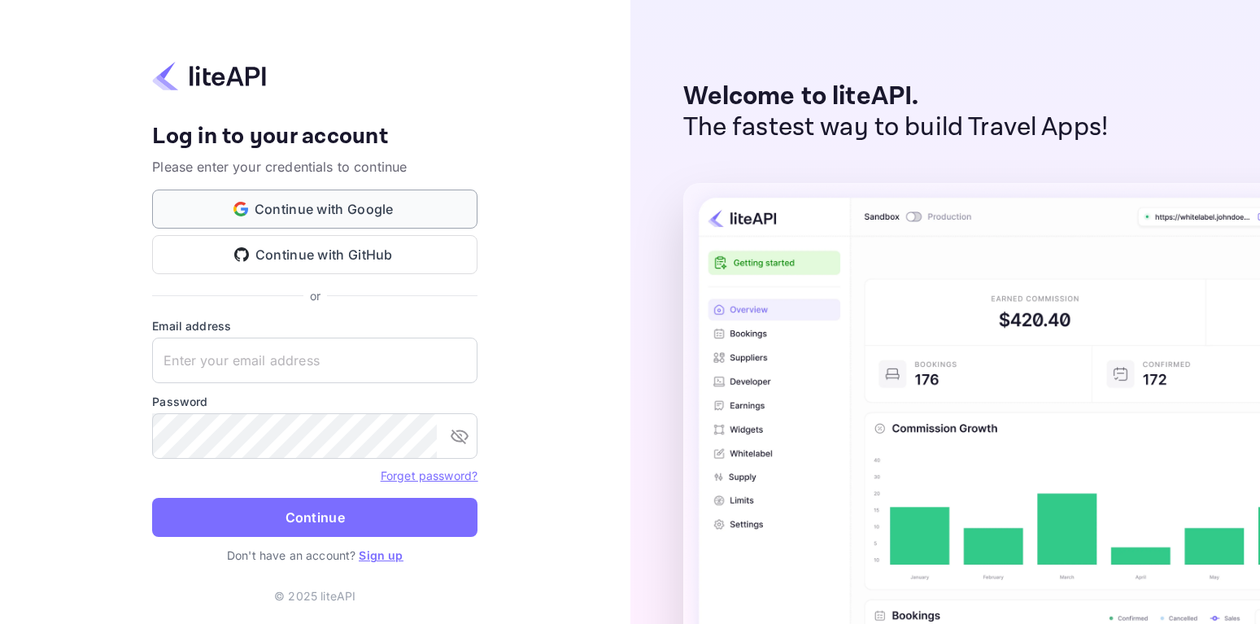
click at [372, 212] on button "Continue with Google" at bounding box center [314, 208] width 325 height 39
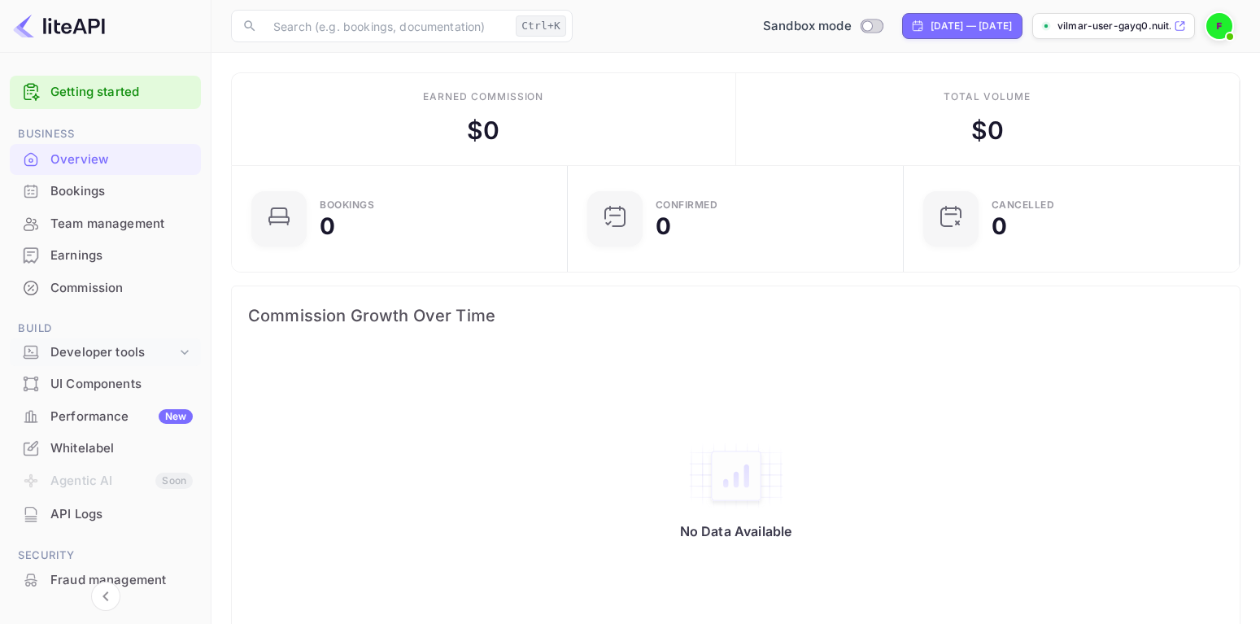
click at [128, 354] on div "Developer tools" at bounding box center [113, 352] width 126 height 19
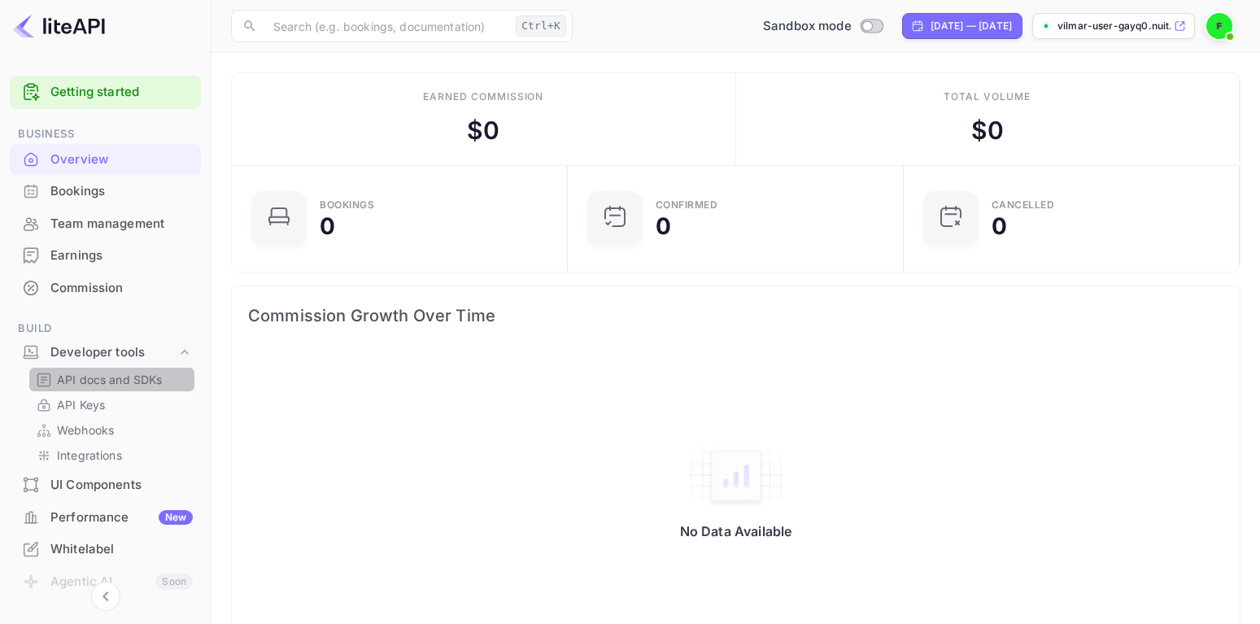
click at [139, 381] on p "API docs and SDKs" at bounding box center [110, 379] width 106 height 17
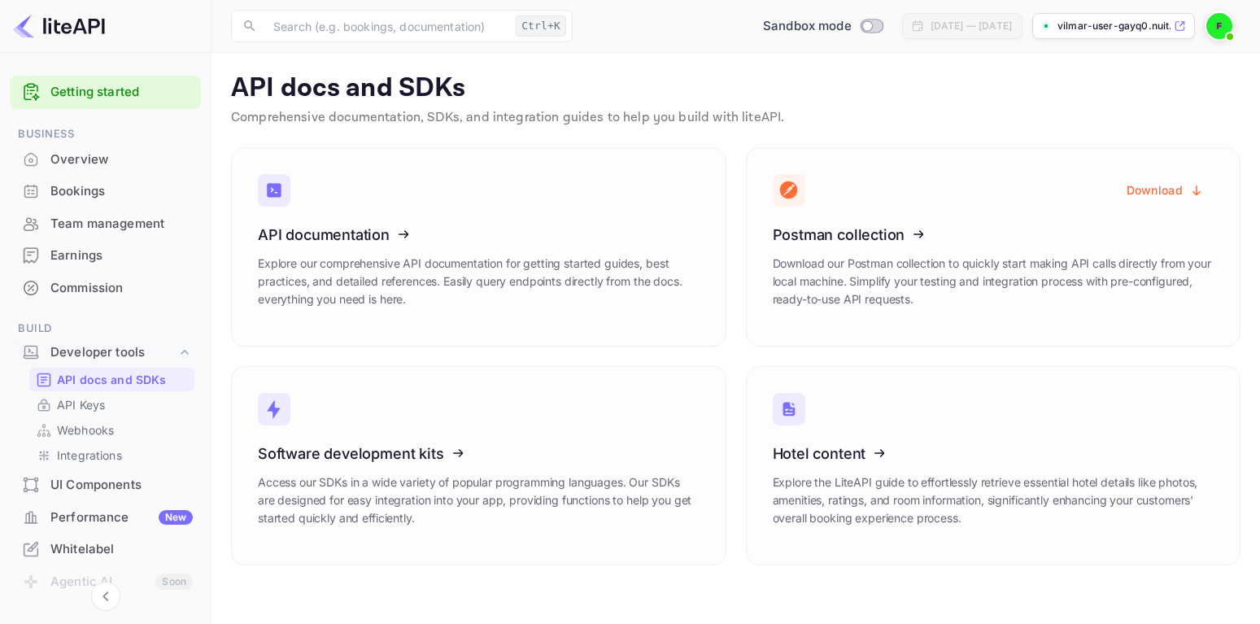
click at [1111, 102] on p "API docs and SDKs" at bounding box center [735, 88] width 1009 height 33
click at [115, 404] on link "API Keys" at bounding box center [112, 404] width 152 height 17
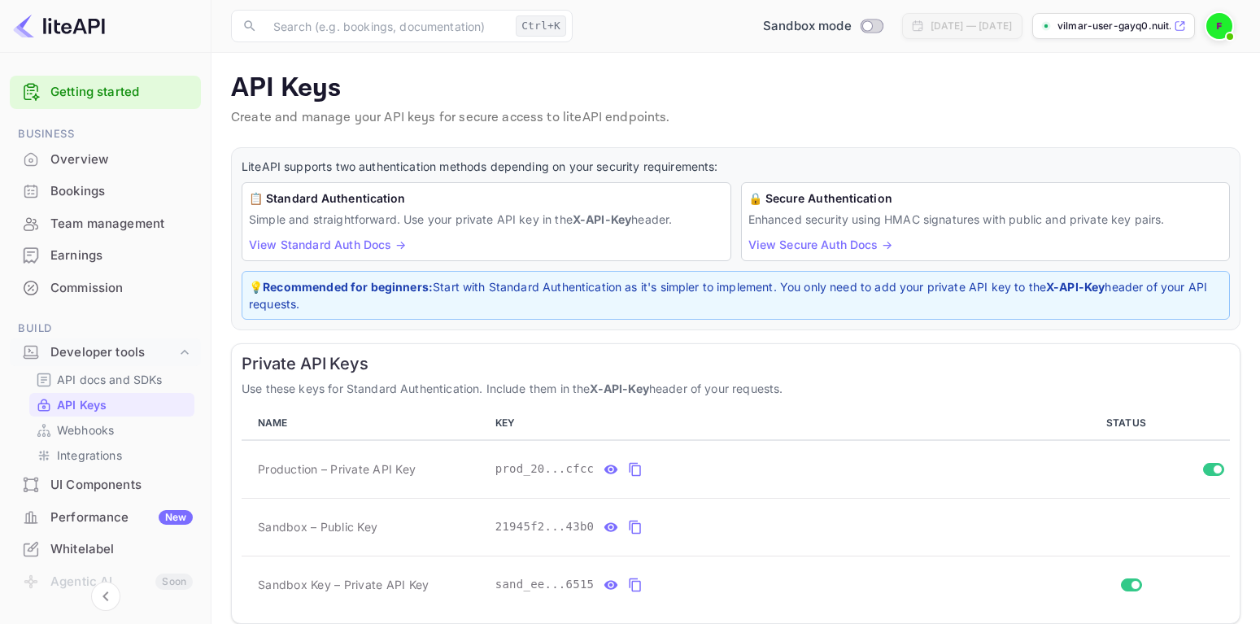
click at [1054, 84] on p "API Keys" at bounding box center [735, 88] width 1009 height 33
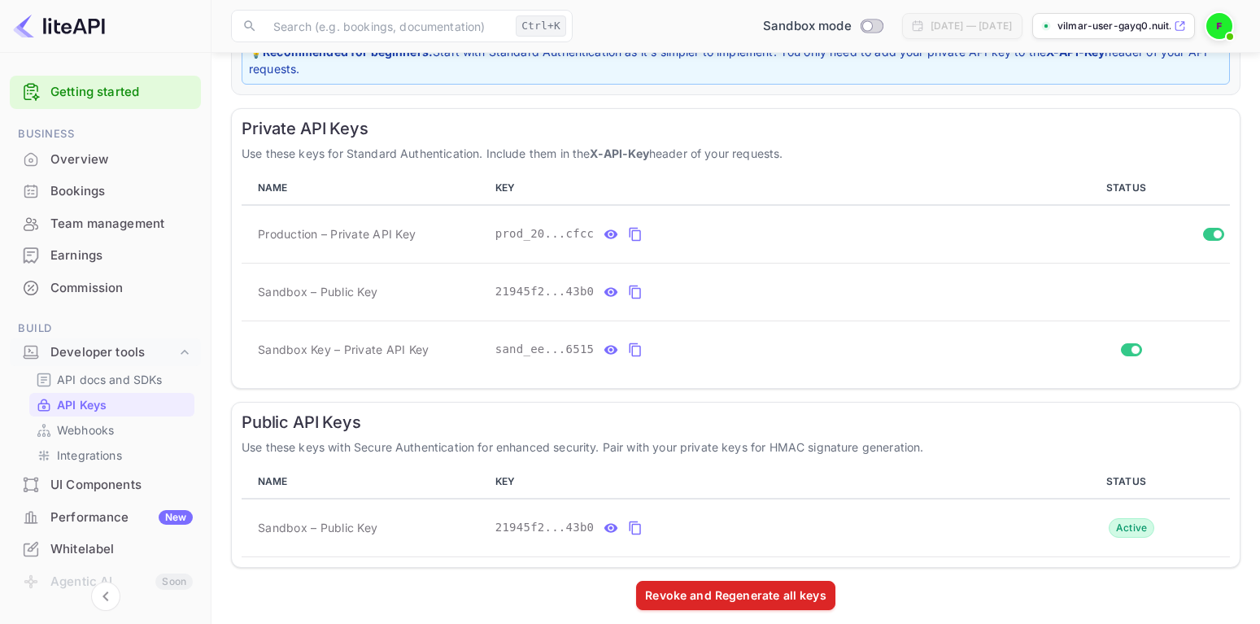
scroll to position [247, 0]
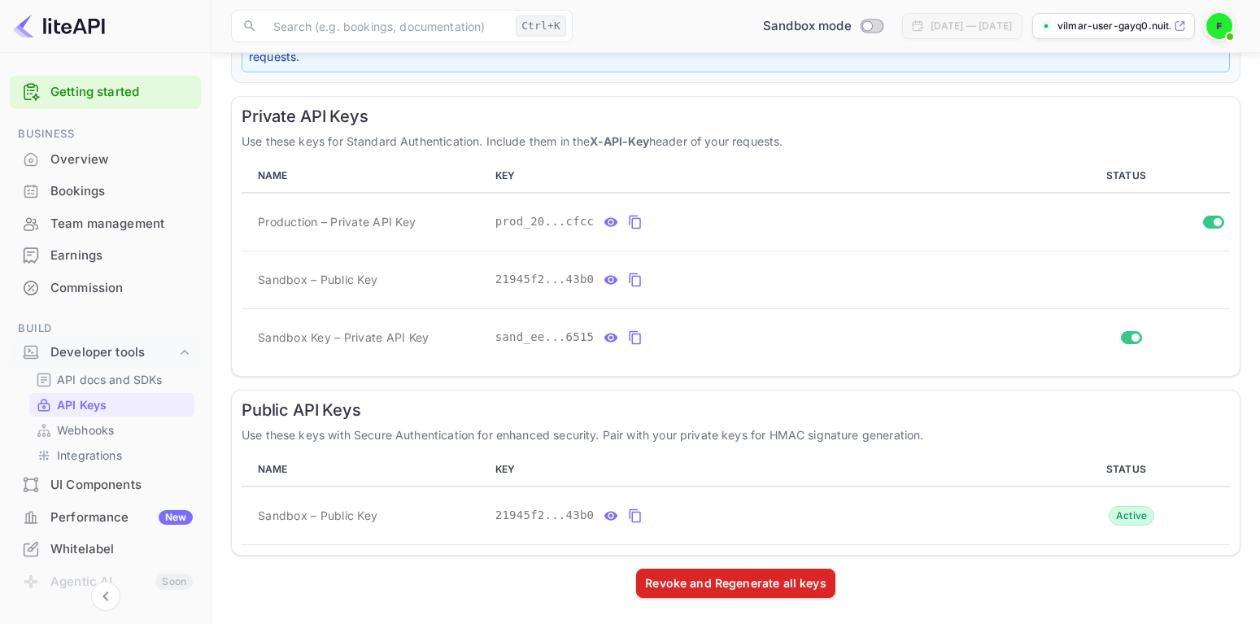
click at [121, 485] on div "UI Components" at bounding box center [121, 485] width 142 height 19
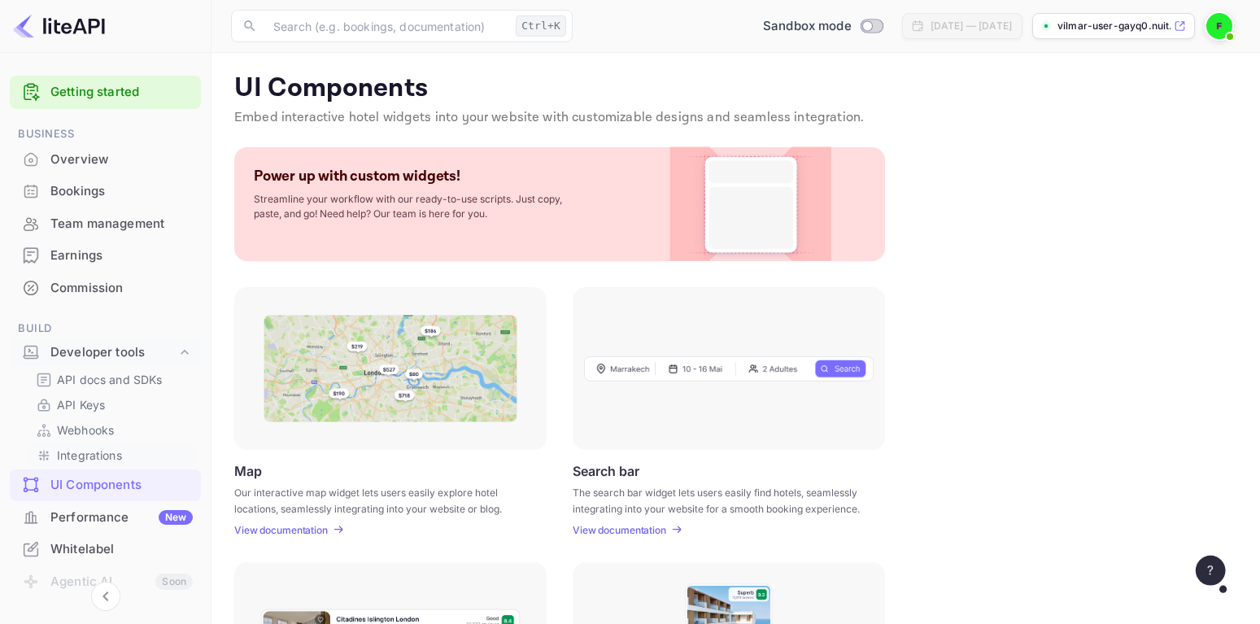
click at [113, 458] on p "Integrations" at bounding box center [89, 454] width 65 height 17
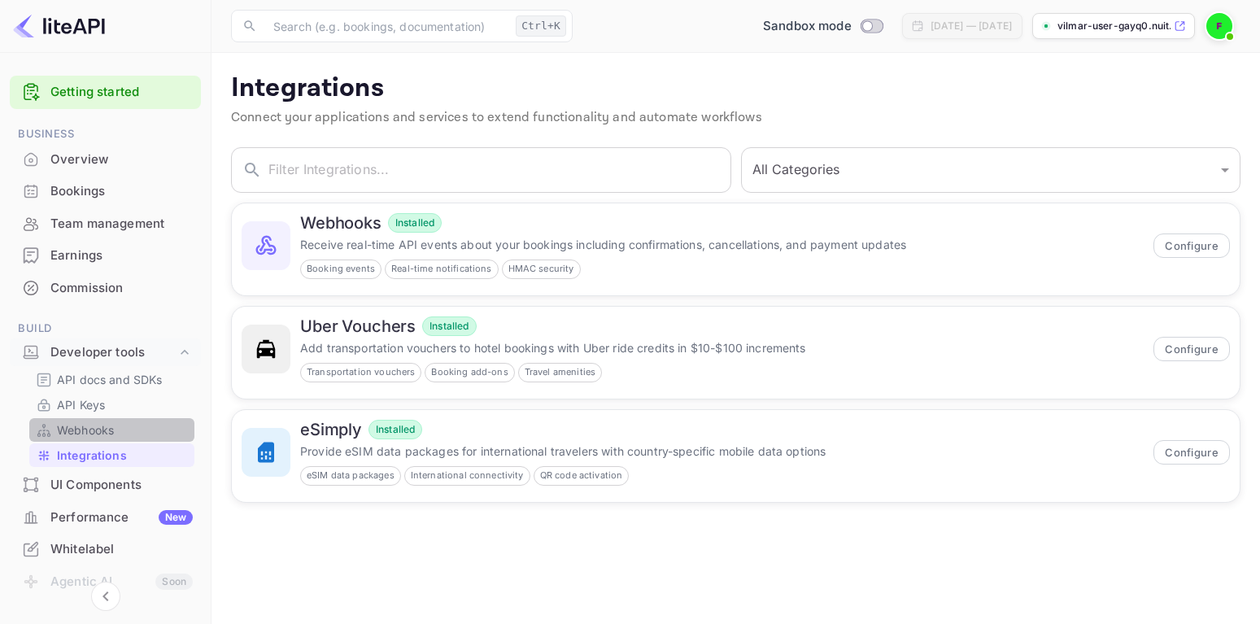
click at [91, 424] on p "Webhooks" at bounding box center [85, 429] width 57 height 17
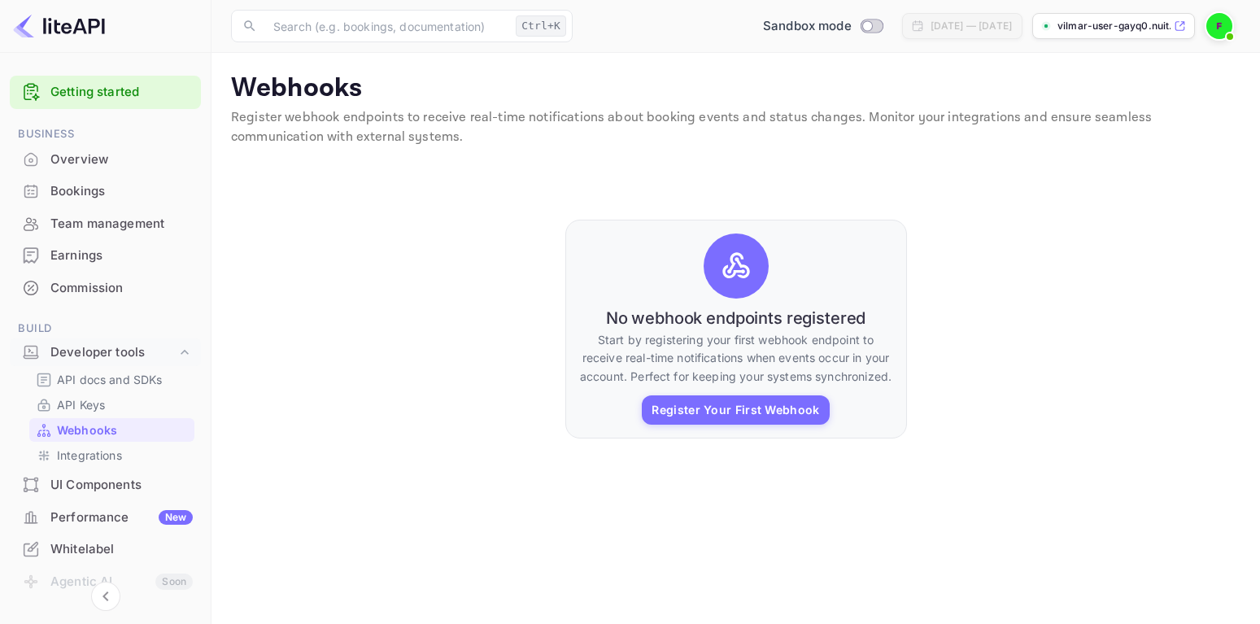
click at [1086, 143] on p "Register webhook endpoints to receive real-time notifications about booking eve…" at bounding box center [735, 127] width 1009 height 39
click at [103, 404] on p "API Keys" at bounding box center [81, 404] width 48 height 17
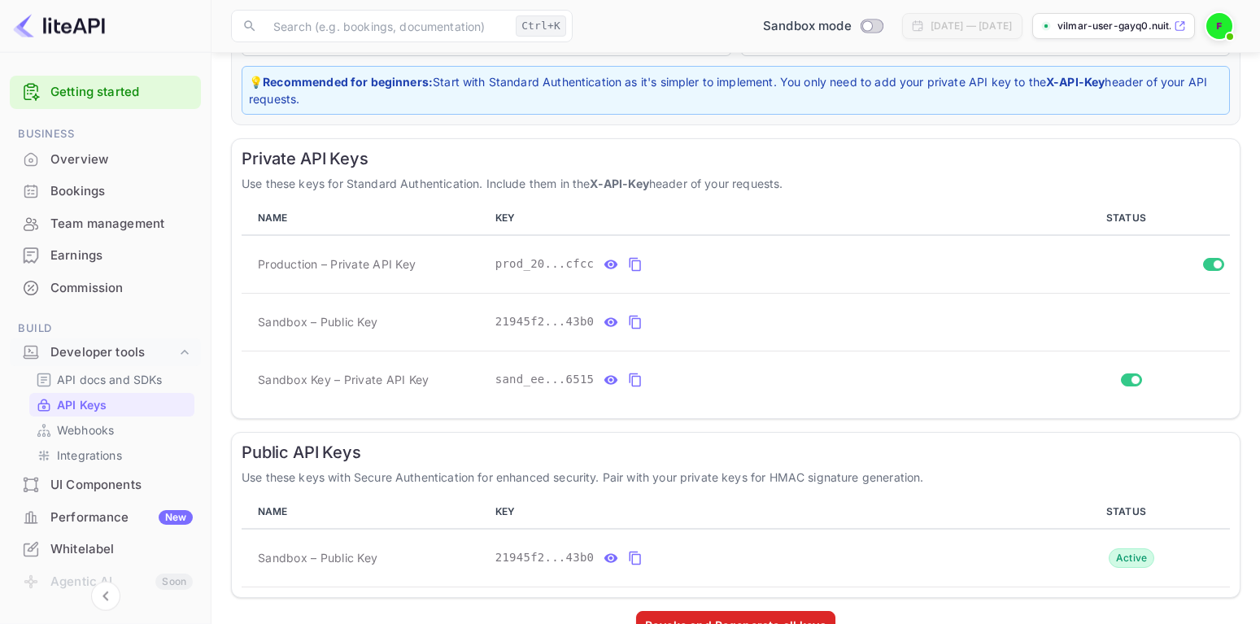
scroll to position [247, 0]
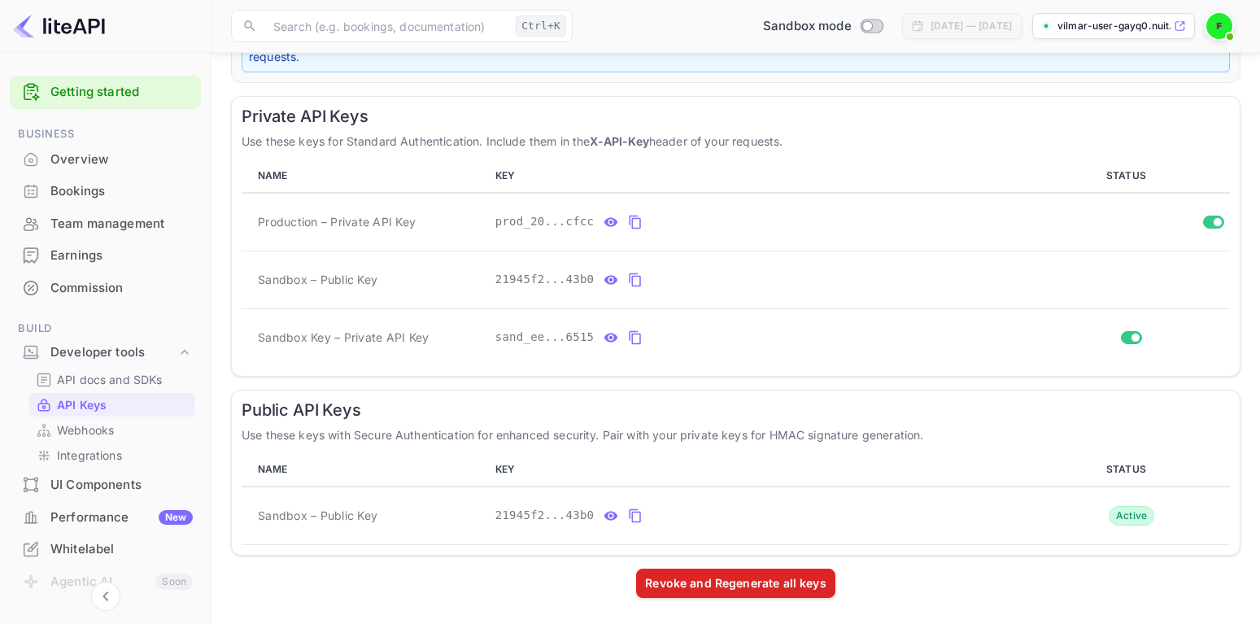
click at [1216, 31] on img at bounding box center [1219, 26] width 26 height 26
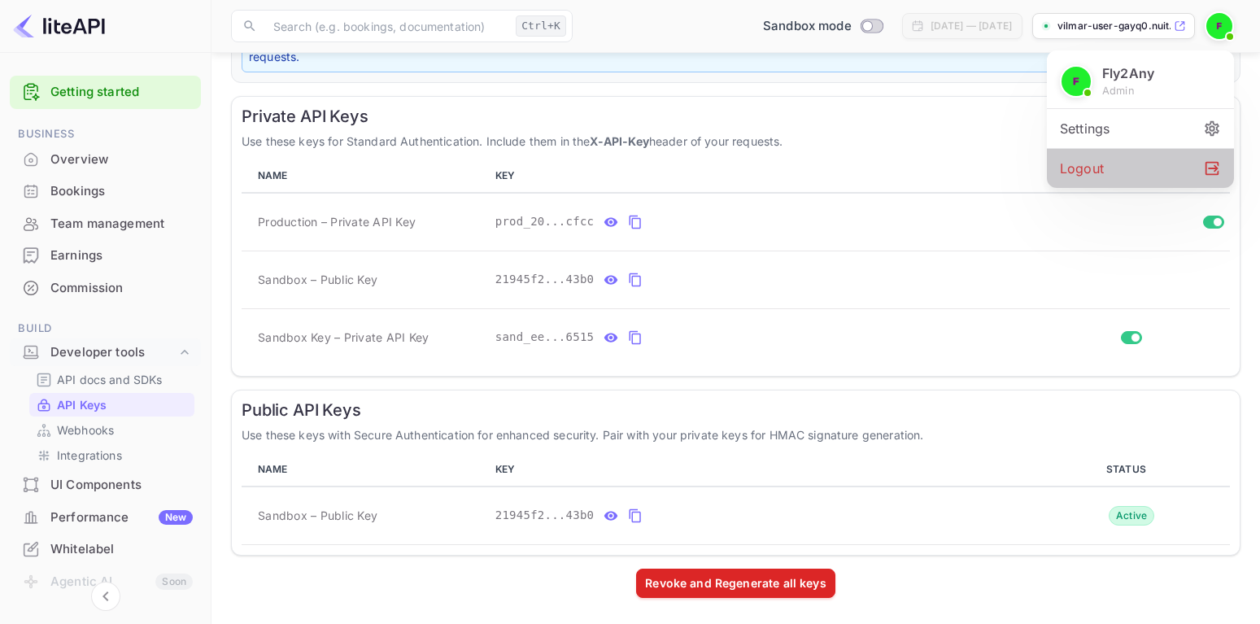
click at [1099, 165] on div "Logout" at bounding box center [1140, 168] width 187 height 39
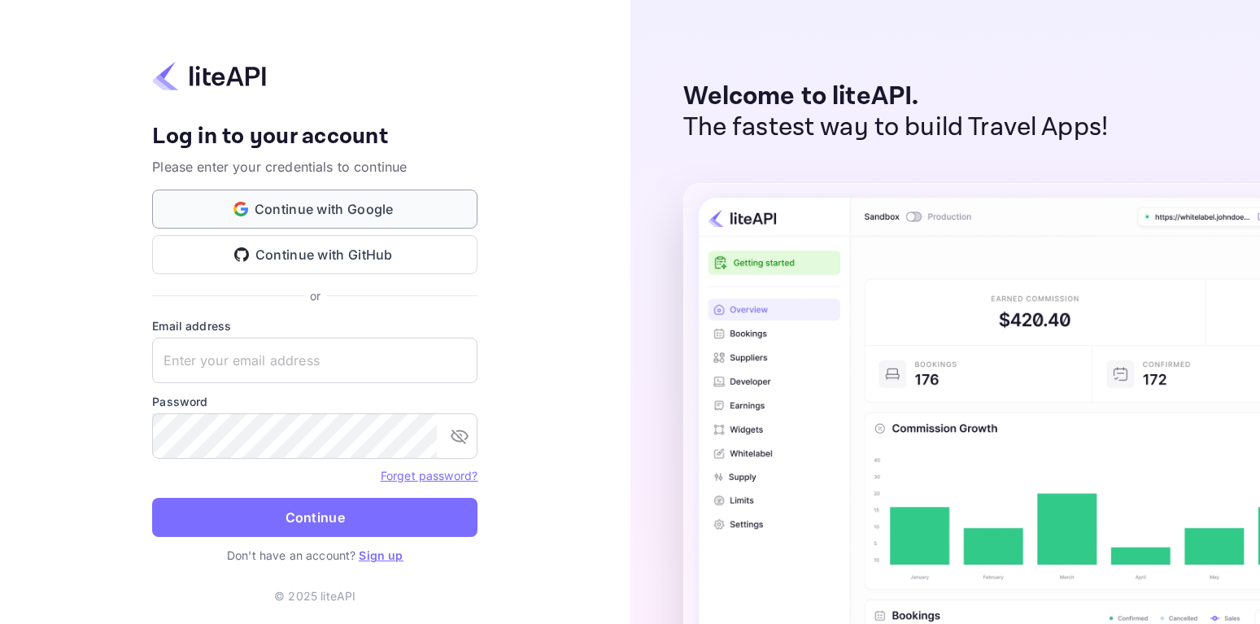
click at [269, 210] on button "Continue with Google" at bounding box center [314, 208] width 325 height 39
click at [387, 550] on link "Sign up" at bounding box center [381, 555] width 44 height 14
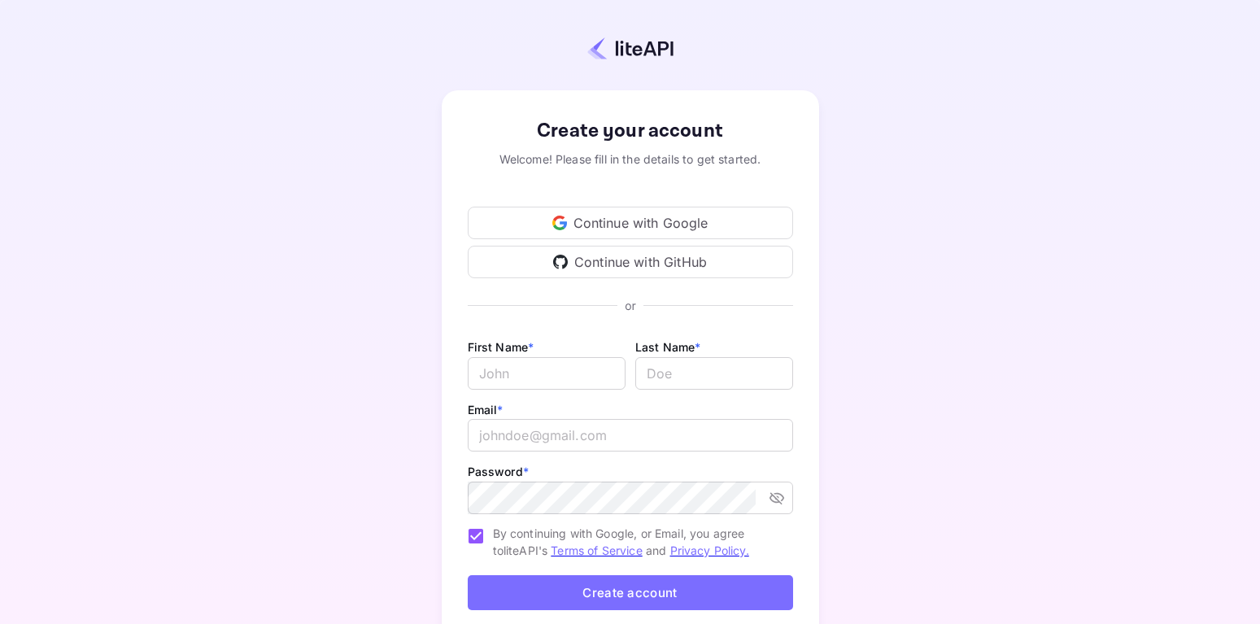
click at [573, 212] on div "Continue with Google" at bounding box center [630, 223] width 325 height 33
